Goal: Task Accomplishment & Management: Use online tool/utility

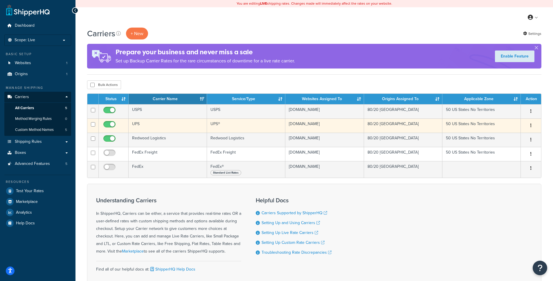
click at [156, 124] on td "UPS" at bounding box center [168, 125] width 78 height 14
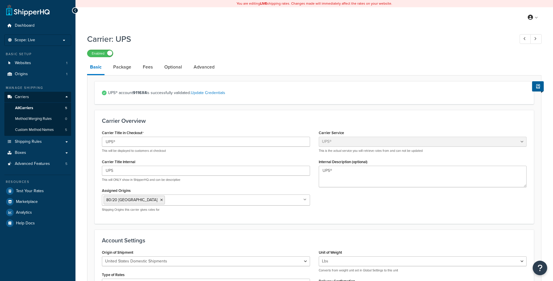
select select "ups"
select select "53"
drag, startPoint x: 147, startPoint y: 94, endPoint x: 134, endPoint y: 94, distance: 12.8
click at [135, 94] on span "UPS® account 9116X4 is successfully validated. Update Credentials" at bounding box center [317, 93] width 418 height 8
copy strong "9116X4"
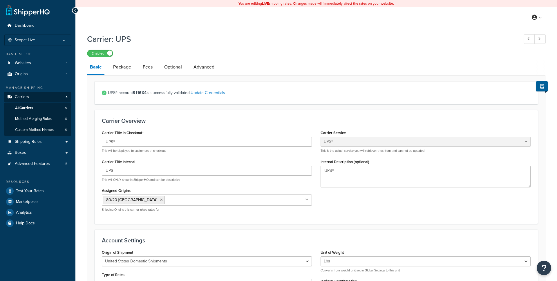
select select "ups"
select select "53"
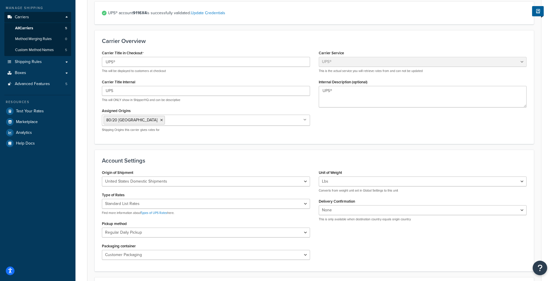
scroll to position [98, 0]
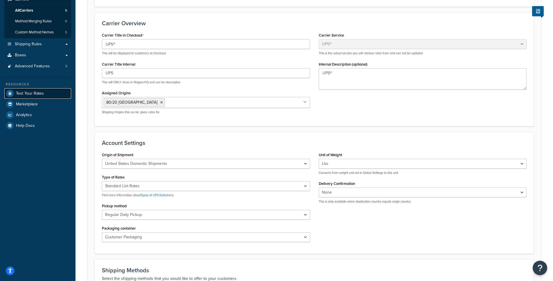
click at [38, 92] on span "Test Your Rates" at bounding box center [30, 93] width 28 height 5
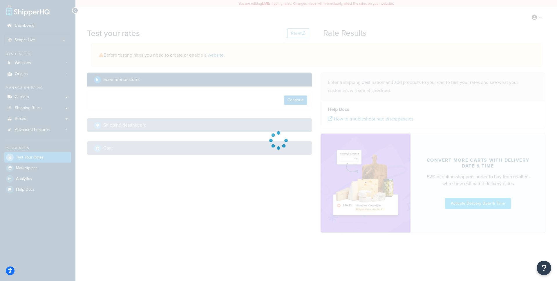
select select "[GEOGRAPHIC_DATA]"
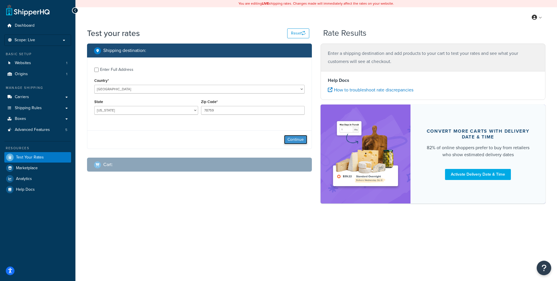
click at [295, 140] on button "Continue" at bounding box center [295, 139] width 23 height 9
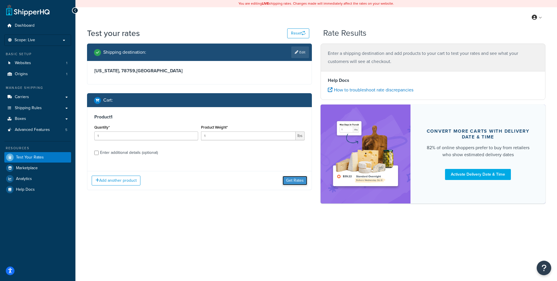
click at [298, 178] on button "Get Rates" at bounding box center [295, 180] width 25 height 9
